Goal: Find specific page/section: Find specific page/section

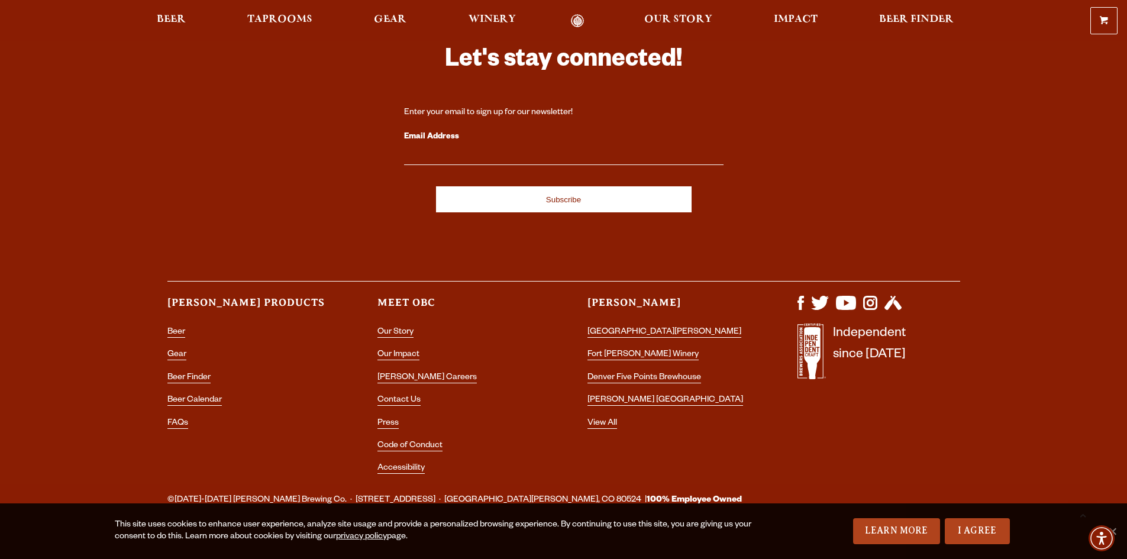
scroll to position [3513, 0]
click at [290, 22] on span "Taprooms" at bounding box center [279, 19] width 65 height 9
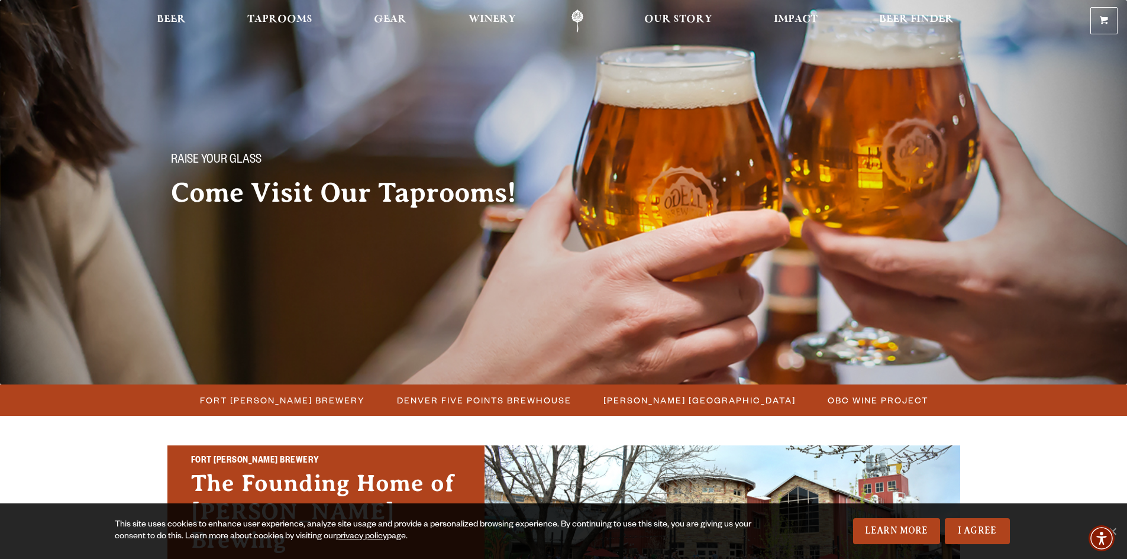
scroll to position [355, 0]
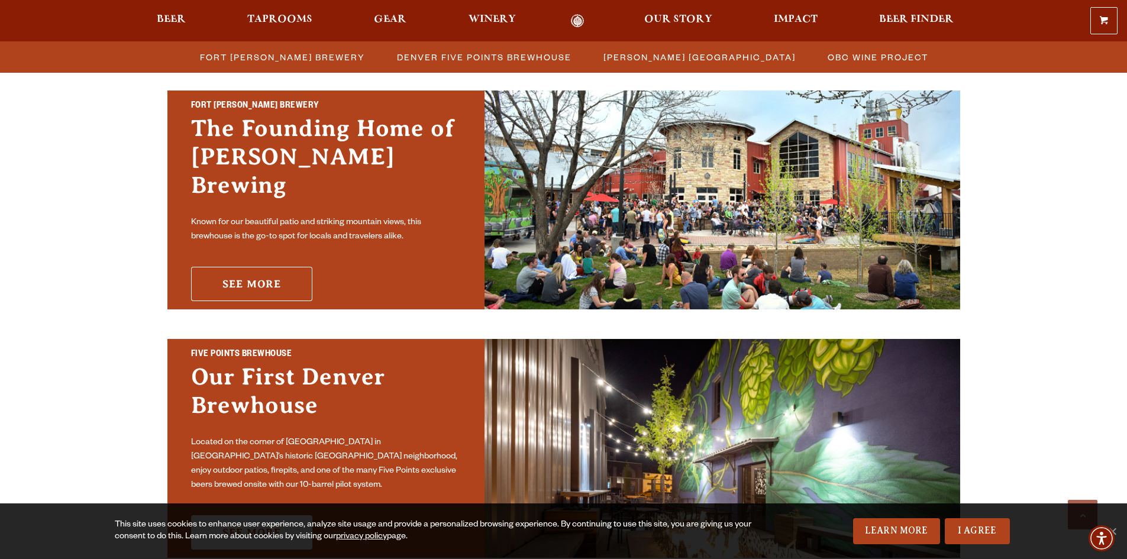
click at [278, 269] on link "See More" at bounding box center [251, 284] width 121 height 34
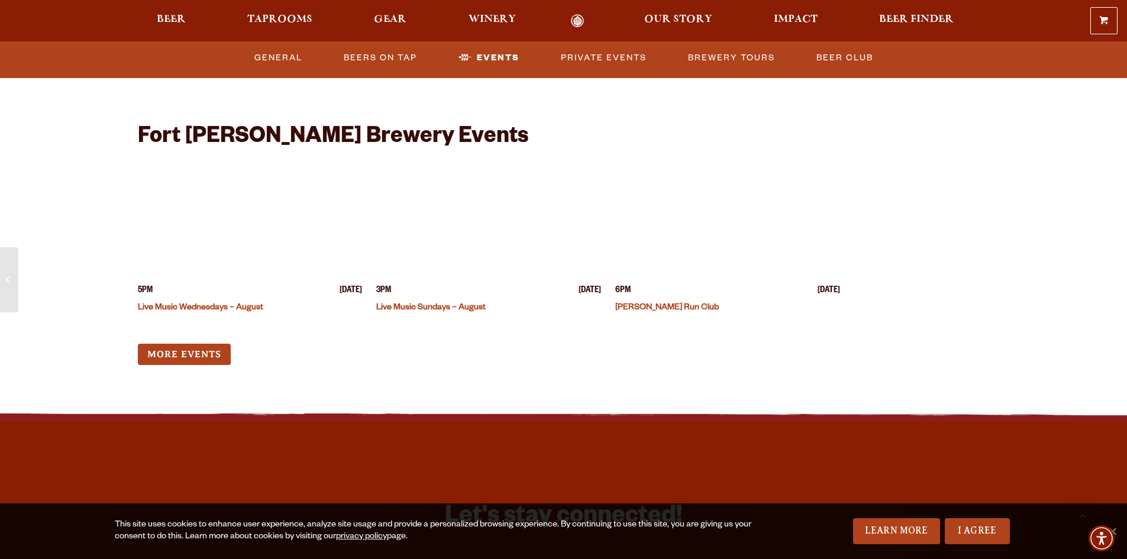
scroll to position [4557, 0]
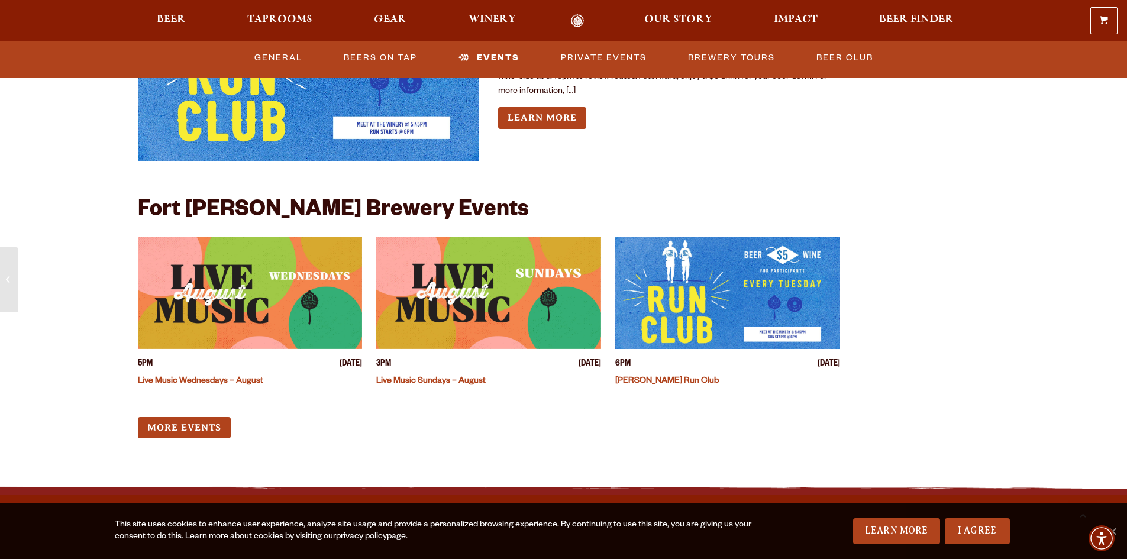
click at [450, 295] on img "View event details" at bounding box center [488, 293] width 225 height 112
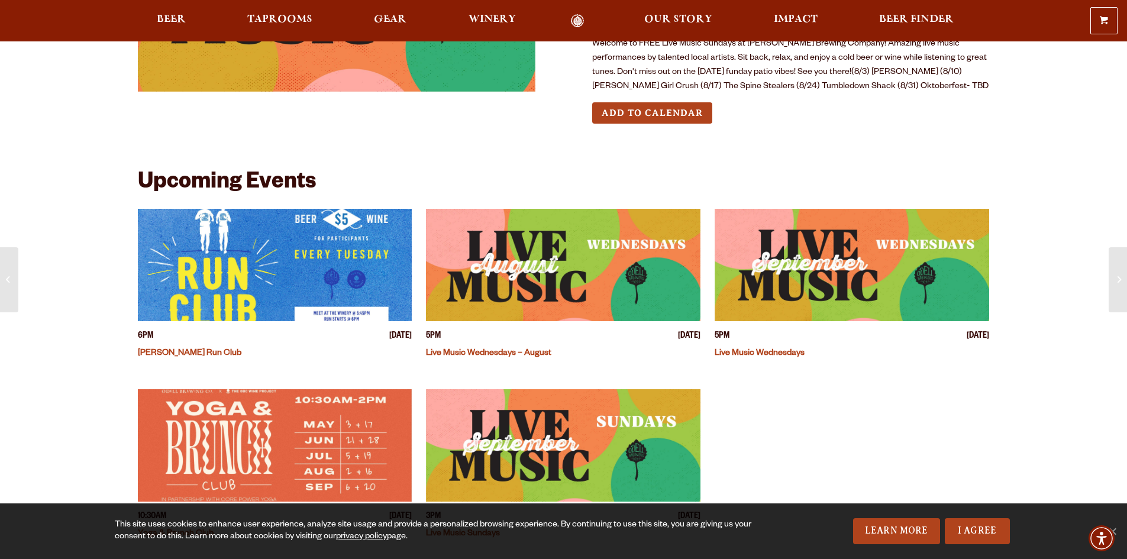
scroll to position [118, 0]
